Goal: Use online tool/utility: Utilize a website feature to perform a specific function

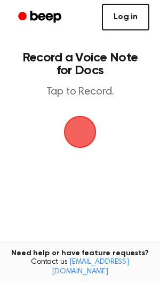
click at [128, 15] on link "Log in" at bounding box center [126, 17] width 48 height 27
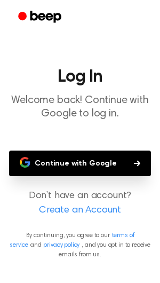
click at [90, 167] on button "Continue with Google" at bounding box center [80, 164] width 142 height 26
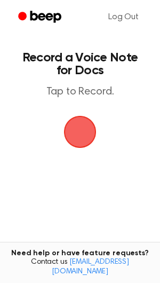
click at [72, 133] on span "button" at bounding box center [80, 132] width 33 height 33
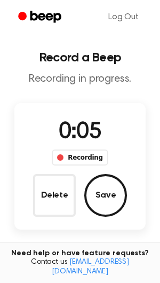
drag, startPoint x: 102, startPoint y: 202, endPoint x: 98, endPoint y: 196, distance: 7.2
click at [102, 202] on button "Save" at bounding box center [105, 195] width 43 height 43
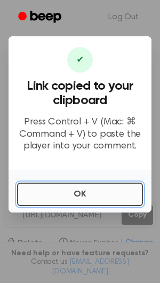
click at [95, 195] on button "OK" at bounding box center [80, 195] width 126 height 24
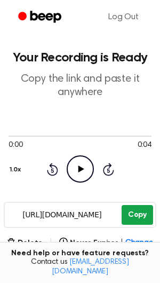
click at [149, 218] on button "Copy" at bounding box center [138, 215] width 32 height 20
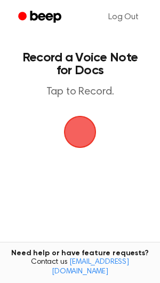
click at [79, 134] on span "button" at bounding box center [80, 132] width 46 height 46
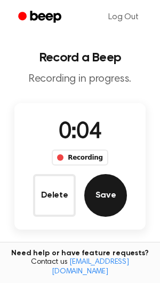
click at [111, 197] on button "Save" at bounding box center [105, 195] width 43 height 43
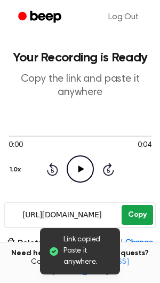
click at [141, 217] on button "Copy" at bounding box center [138, 215] width 32 height 20
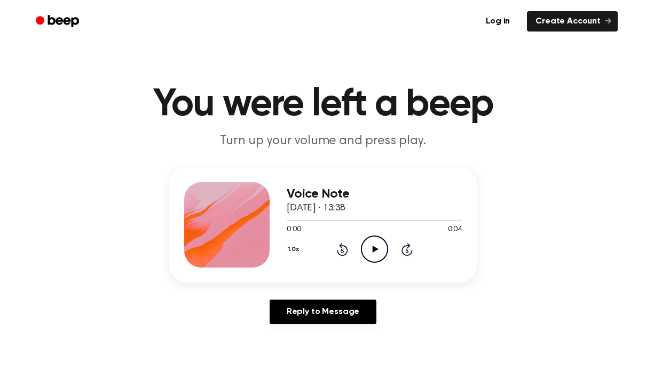
click at [376, 250] on icon at bounding box center [375, 249] width 6 height 7
